Goal: Task Accomplishment & Management: Manage account settings

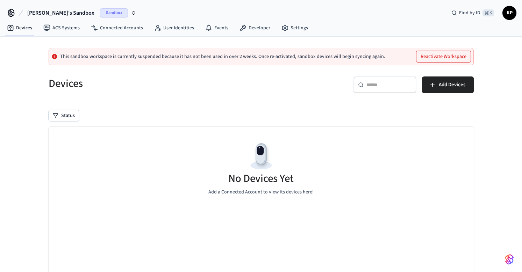
click at [100, 13] on span "Sandbox" at bounding box center [114, 12] width 28 height 9
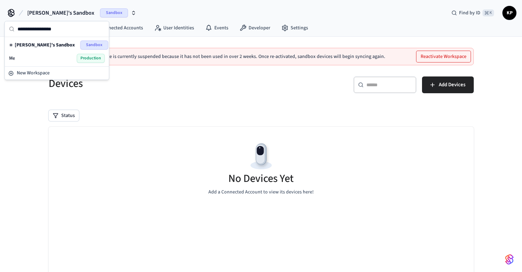
click at [53, 57] on div "Me Production" at bounding box center [57, 58] width 96 height 9
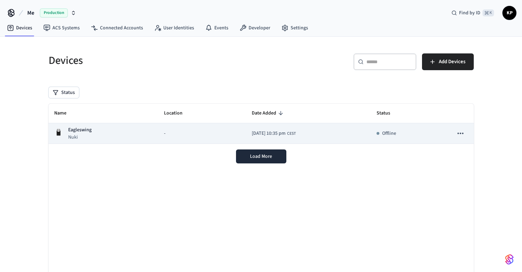
click at [127, 135] on div "Eagleswing Nuki" at bounding box center [103, 134] width 99 height 14
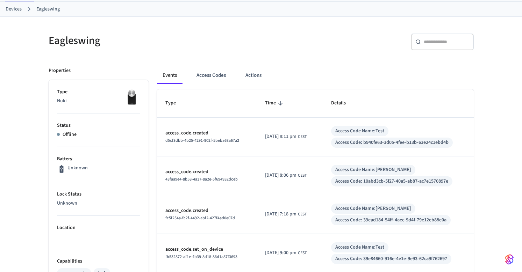
scroll to position [37, 0]
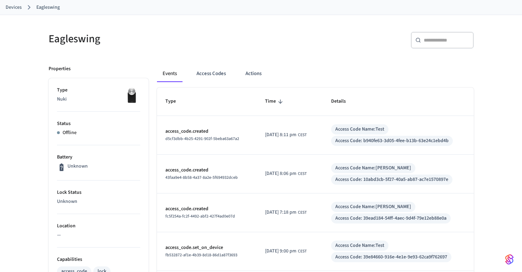
click at [66, 130] on p "Offline" at bounding box center [70, 132] width 14 height 7
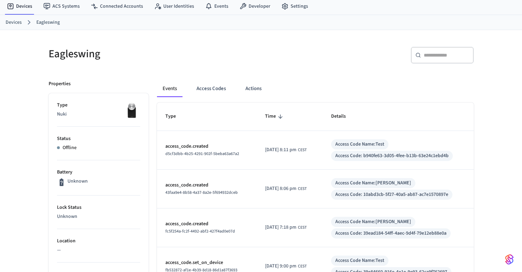
scroll to position [16, 0]
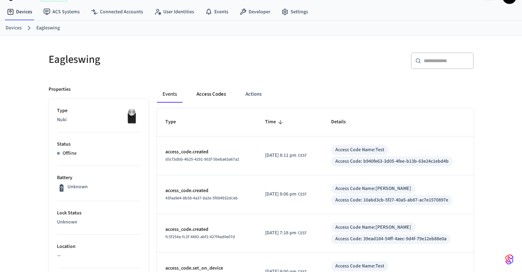
click at [220, 94] on button "Access Codes" at bounding box center [211, 94] width 41 height 17
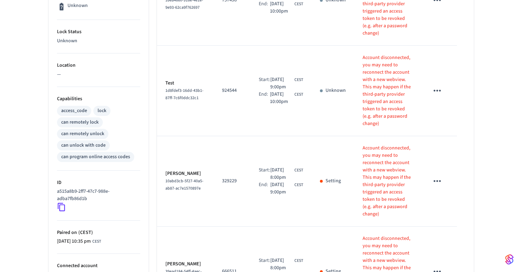
scroll to position [197, 0]
drag, startPoint x: 310, startPoint y: 144, endPoint x: 337, endPoint y: 147, distance: 27.4
click at [337, 147] on td "Setting" at bounding box center [332, 181] width 43 height 91
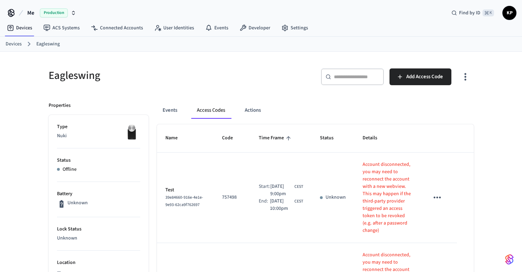
scroll to position [0, 0]
click at [253, 114] on button "Actions" at bounding box center [252, 110] width 27 height 17
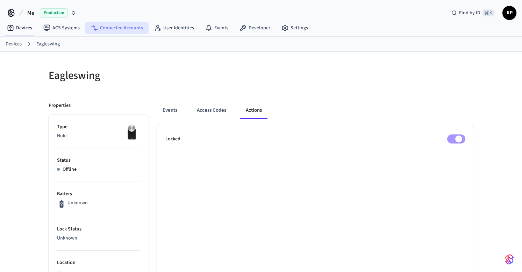
click at [122, 25] on link "Connected Accounts" at bounding box center [116, 28] width 63 height 13
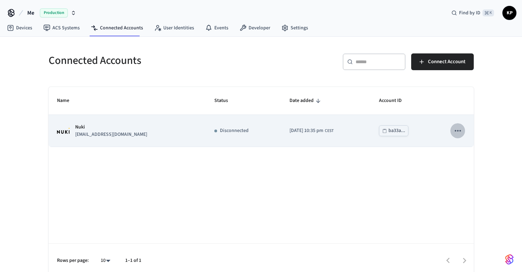
click at [460, 132] on icon "sticky table" at bounding box center [457, 130] width 9 height 9
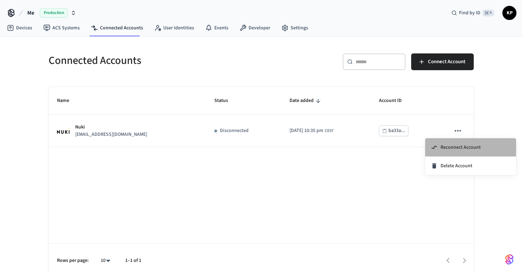
click at [459, 144] on span "Reconnect Account" at bounding box center [460, 147] width 40 height 7
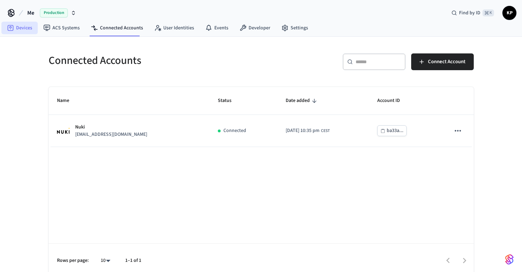
click at [27, 26] on link "Devices" at bounding box center [19, 28] width 36 height 13
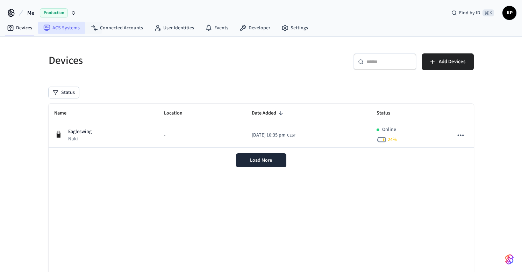
click at [79, 29] on link "ACS Systems" at bounding box center [62, 28] width 48 height 13
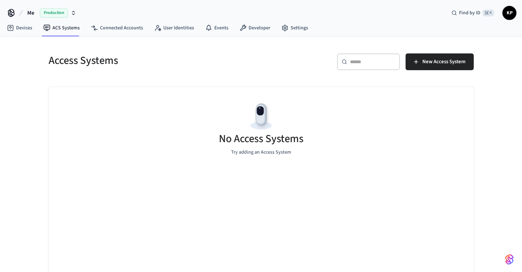
click at [32, 11] on span "Me" at bounding box center [30, 13] width 7 height 8
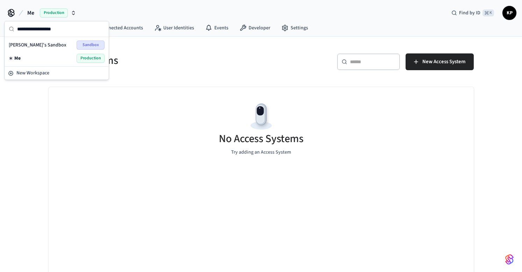
click at [20, 109] on div "Access Systems ​ ​ New Access System No Access Systems Try adding an Access Sys…" at bounding box center [261, 157] width 522 height 241
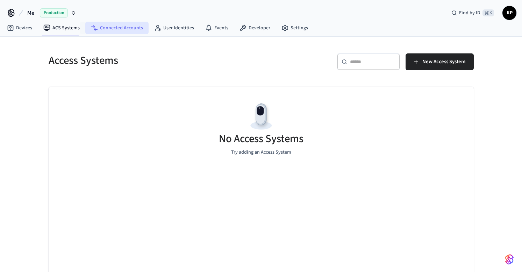
click at [103, 31] on link "Connected Accounts" at bounding box center [116, 28] width 63 height 13
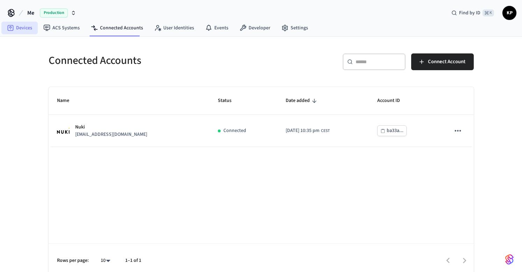
click at [12, 28] on icon at bounding box center [10, 27] width 2 height 2
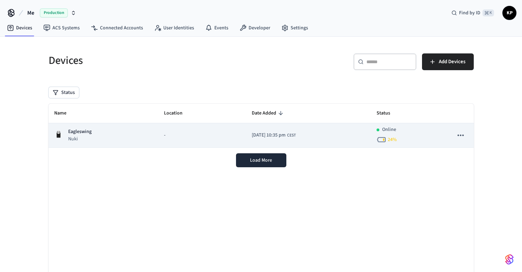
click at [191, 138] on div "-" at bounding box center [202, 135] width 77 height 7
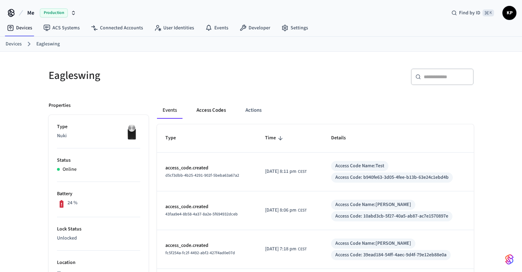
click at [218, 107] on button "Access Codes" at bounding box center [211, 110] width 41 height 17
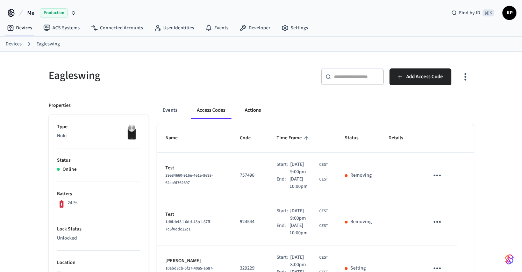
click at [254, 114] on button "Actions" at bounding box center [252, 110] width 27 height 17
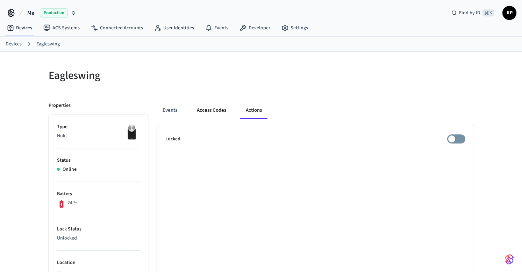
click at [203, 108] on button "Access Codes" at bounding box center [211, 110] width 41 height 17
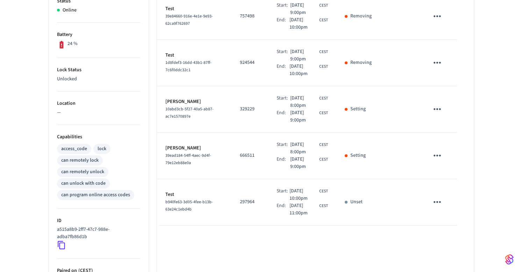
scroll to position [159, 0]
click at [437, 203] on icon "sticky table" at bounding box center [437, 202] width 11 height 11
click at [437, 203] on div at bounding box center [261, 136] width 522 height 272
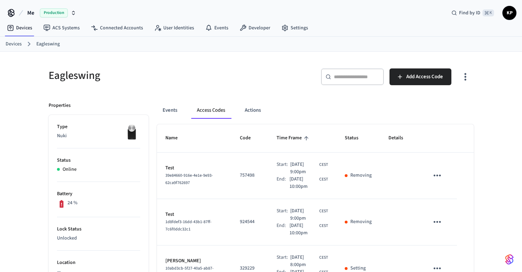
scroll to position [0, 0]
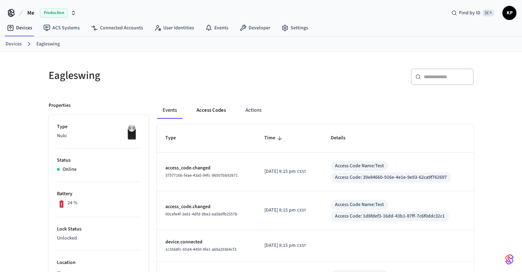
click at [213, 110] on button "Access Codes" at bounding box center [211, 110] width 41 height 17
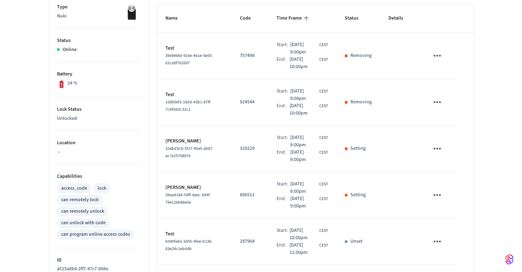
scroll to position [123, 0]
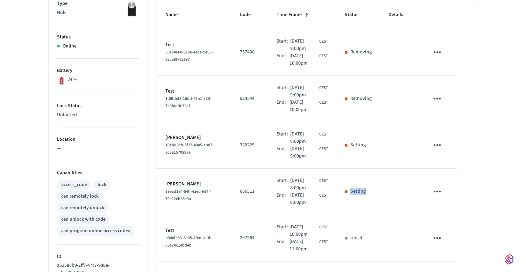
drag, startPoint x: 347, startPoint y: 192, endPoint x: 366, endPoint y: 192, distance: 19.6
click at [366, 192] on div "Setting" at bounding box center [358, 191] width 27 height 7
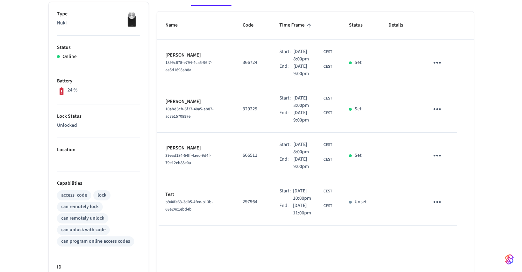
scroll to position [113, 0]
click at [359, 200] on p "Unset" at bounding box center [360, 201] width 12 height 7
click at [437, 201] on icon "sticky table" at bounding box center [437, 201] width 11 height 11
click at [447, 220] on icon at bounding box center [446, 222] width 6 height 6
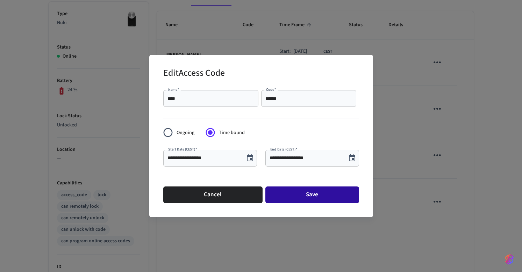
click at [315, 197] on button "Save" at bounding box center [312, 195] width 94 height 17
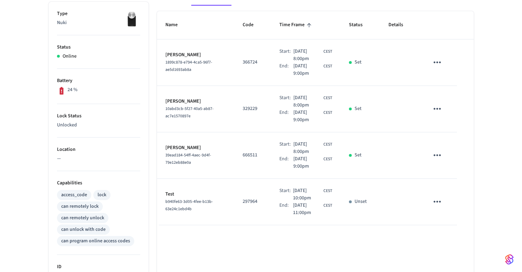
click at [353, 202] on div "Unset" at bounding box center [360, 201] width 23 height 7
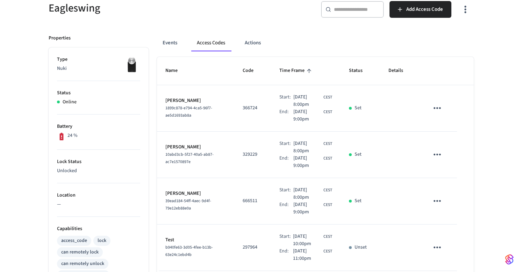
scroll to position [63, 0]
